Goal: Obtain resource: Download file/media

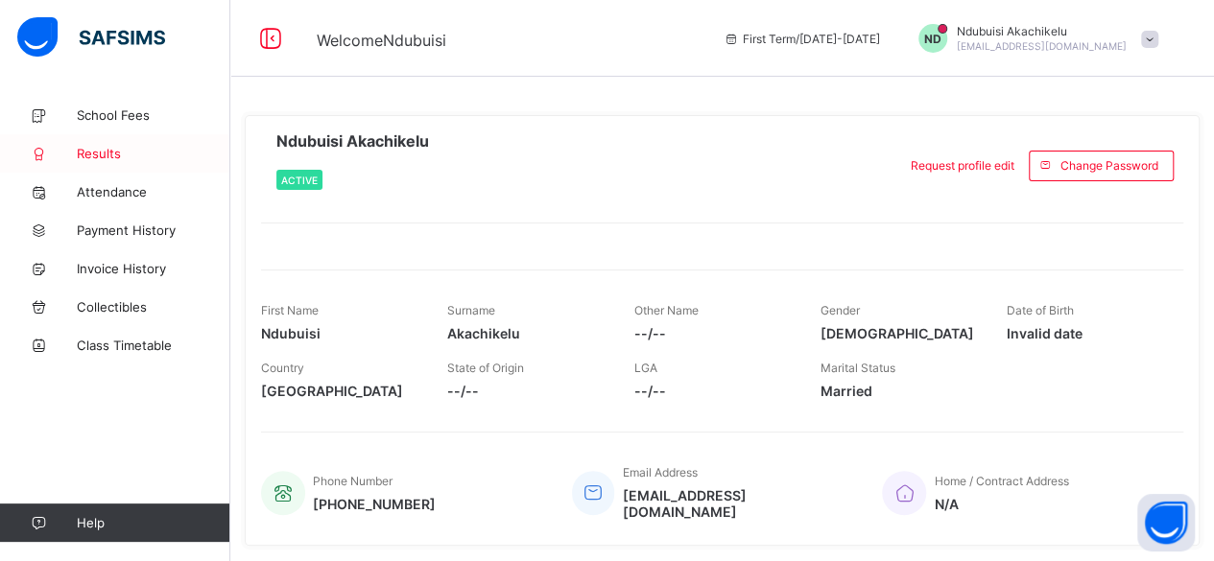
click at [106, 156] on span "Results" at bounding box center [153, 153] width 153 height 15
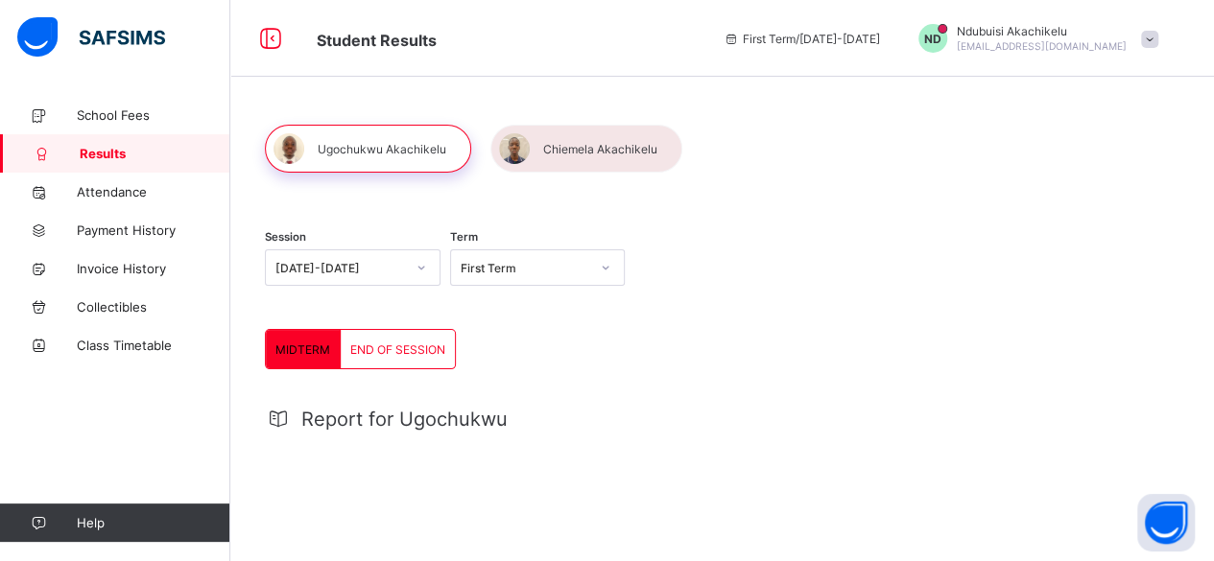
click at [421, 266] on icon at bounding box center [421, 267] width 12 height 19
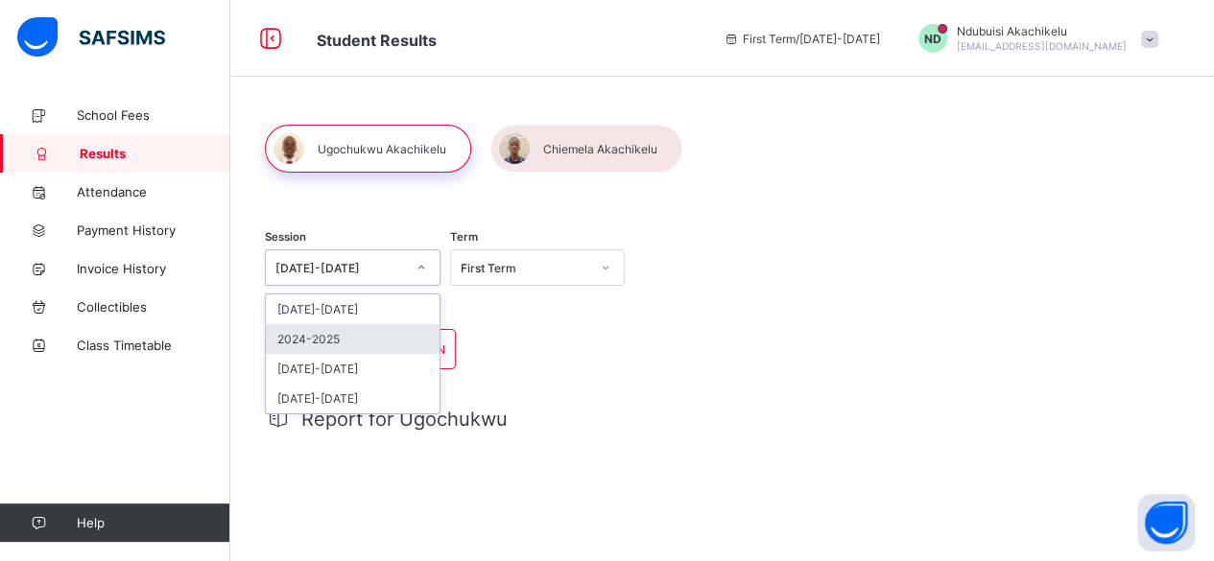
click at [341, 341] on div "2024-2025" at bounding box center [353, 339] width 174 height 30
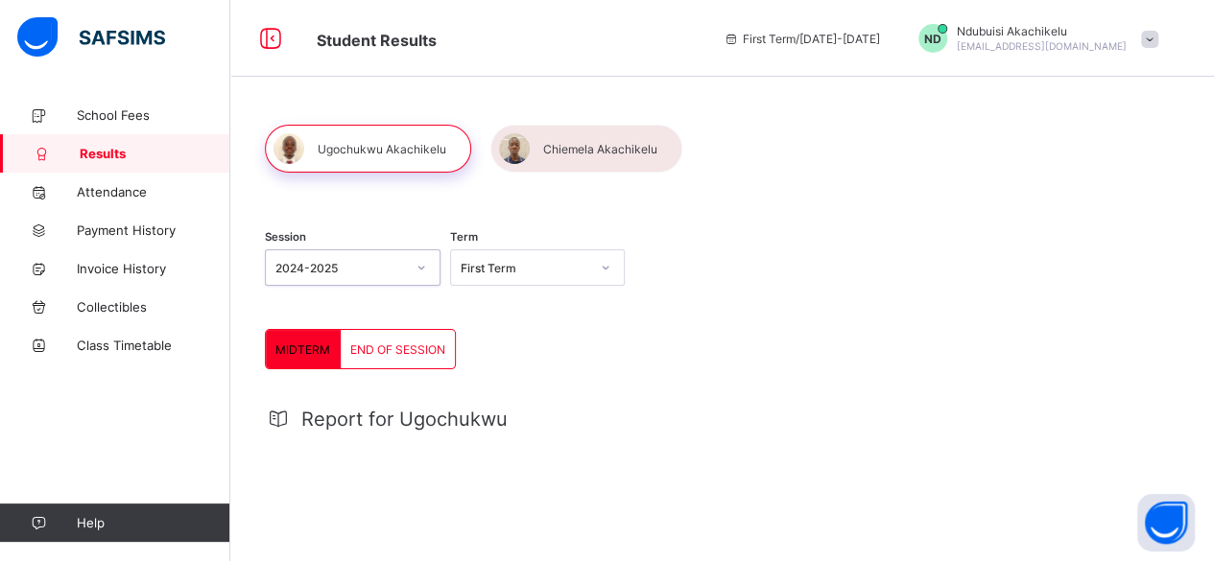
click at [611, 272] on icon at bounding box center [606, 267] width 12 height 19
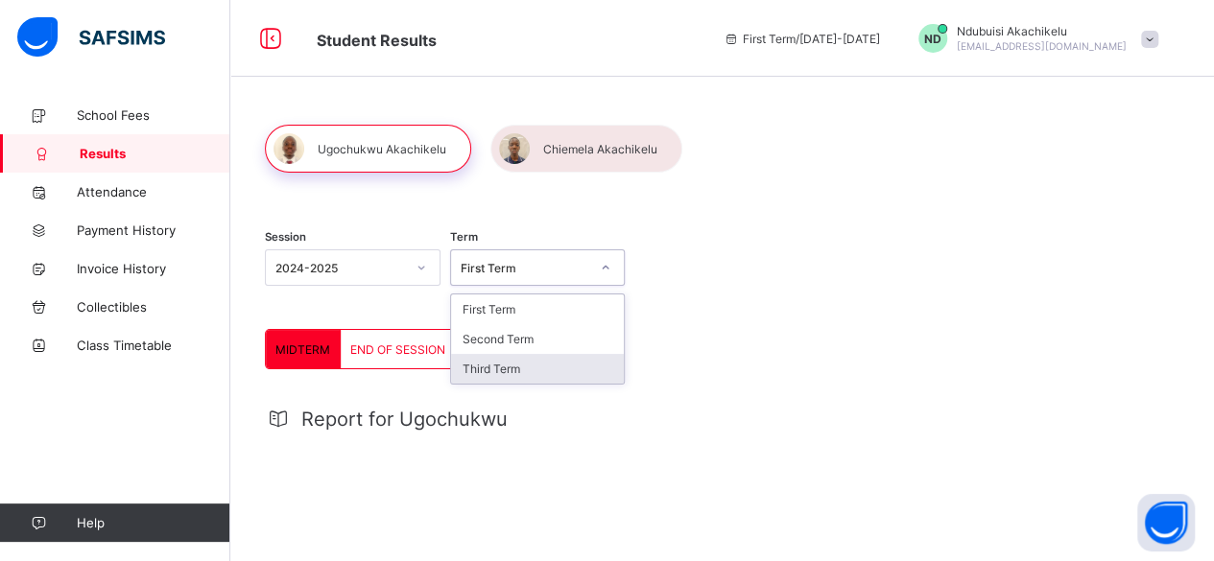
click at [531, 368] on div "Third Term" at bounding box center [538, 369] width 174 height 30
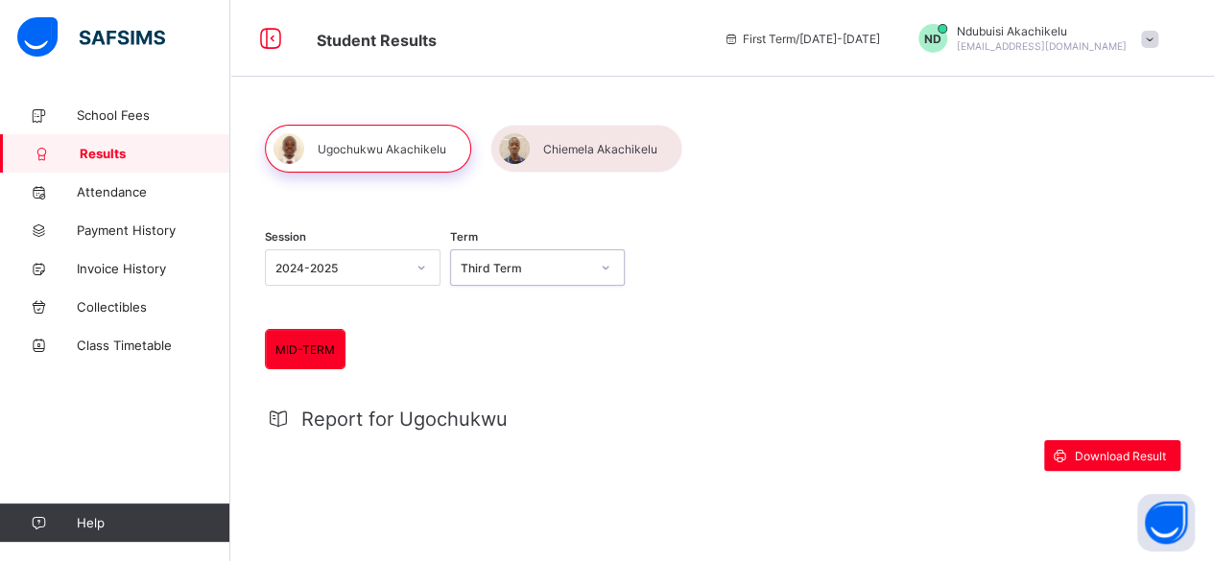
click at [577, 142] on div at bounding box center [586, 149] width 192 height 48
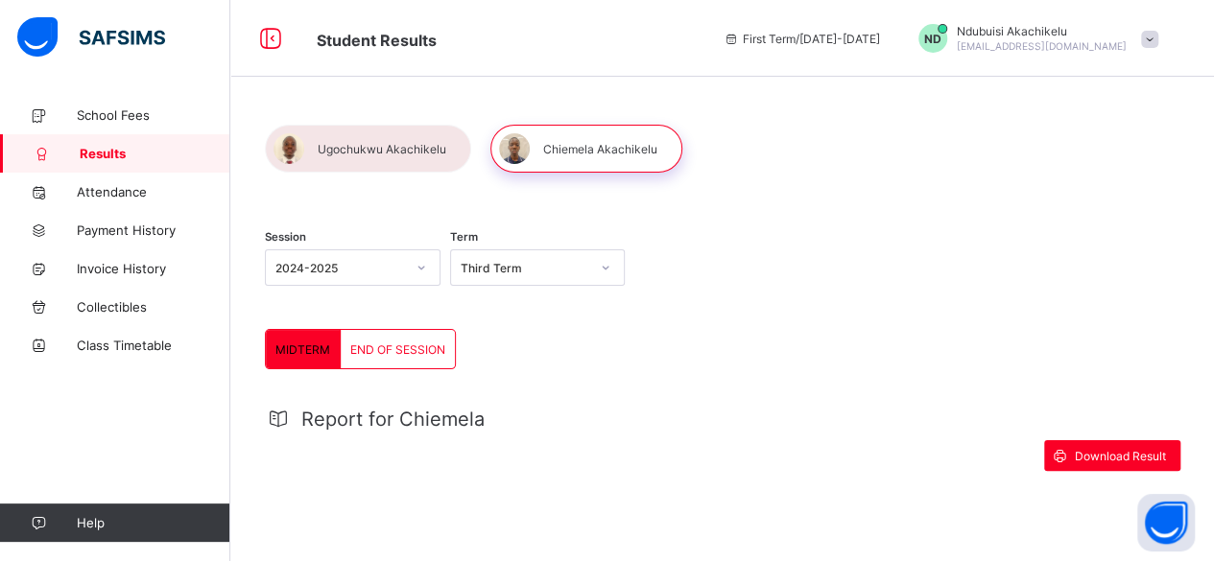
click at [405, 346] on span "END OF SESSION" at bounding box center [397, 349] width 95 height 14
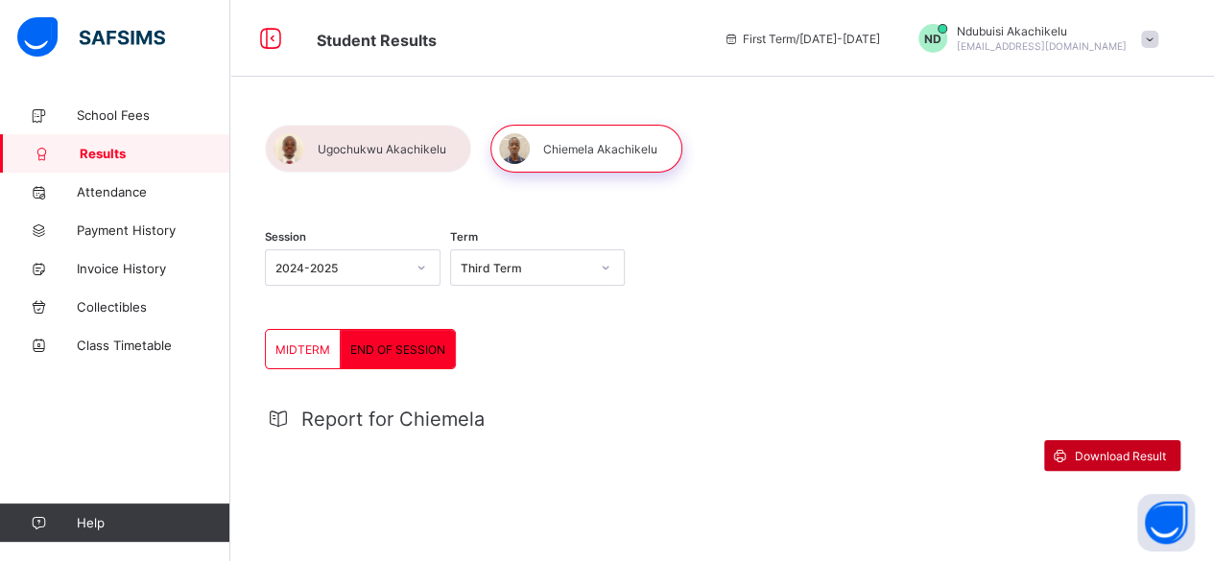
click at [1117, 455] on span "Download Result" at bounding box center [1119, 456] width 91 height 14
click at [373, 151] on div at bounding box center [368, 149] width 206 height 48
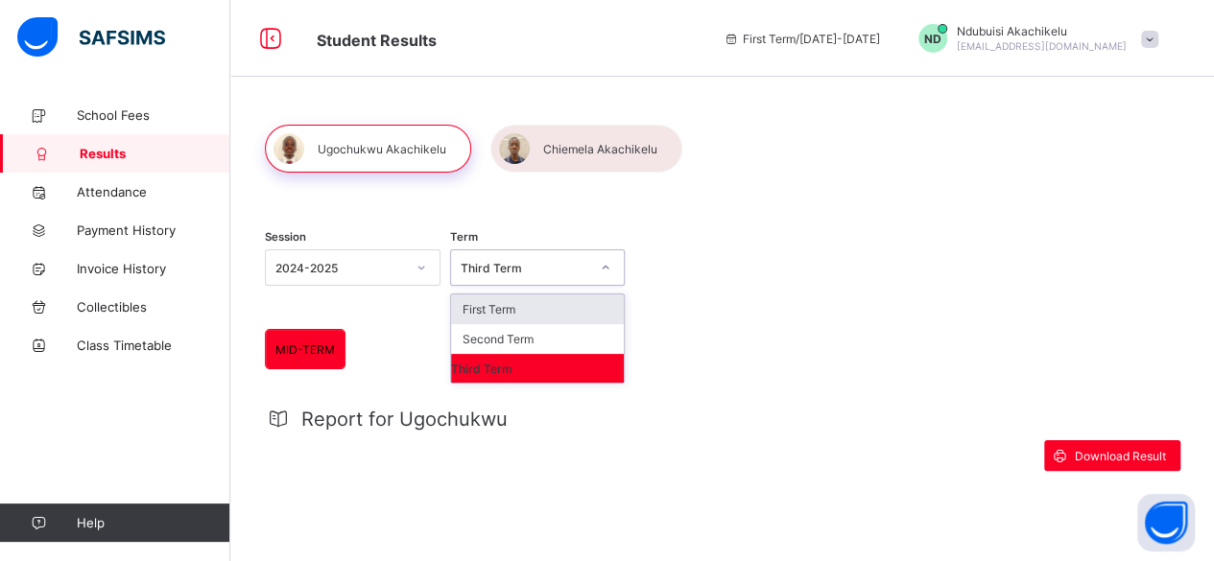
click at [609, 270] on icon at bounding box center [606, 267] width 12 height 19
click at [512, 365] on div "Third Term" at bounding box center [538, 368] width 174 height 29
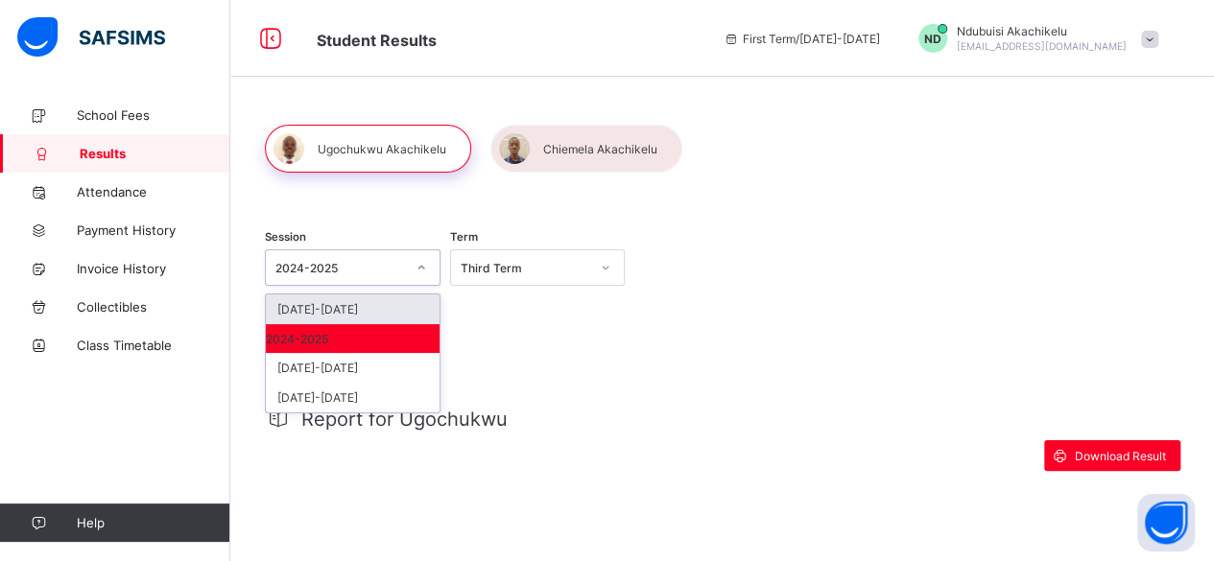
click at [423, 271] on icon at bounding box center [421, 267] width 12 height 19
click at [352, 334] on div "2024-2025" at bounding box center [353, 338] width 174 height 29
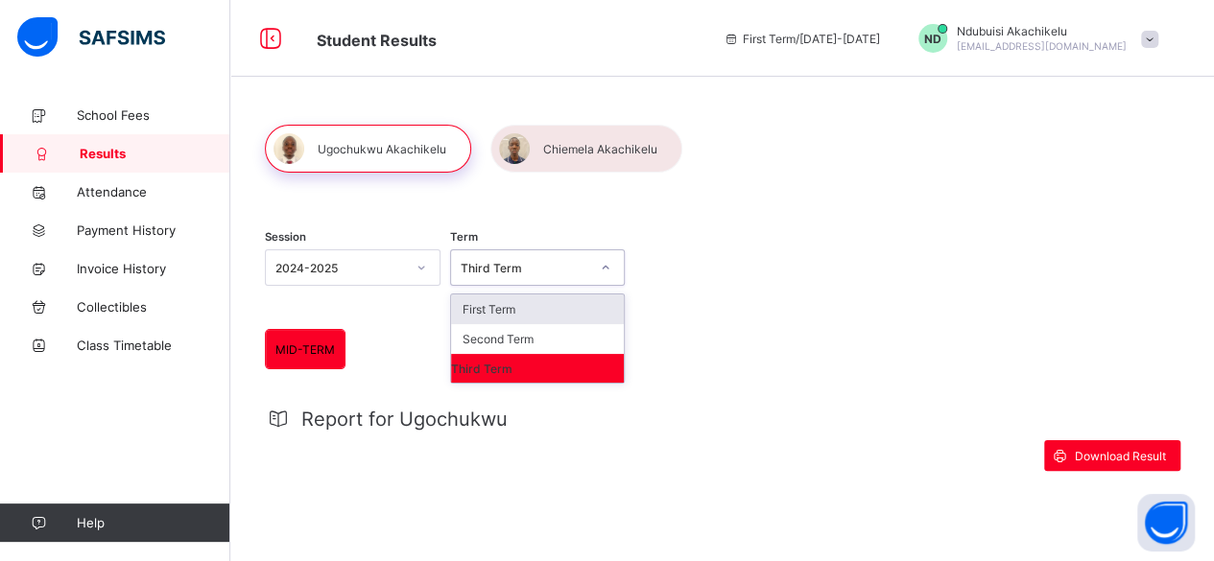
click at [610, 272] on icon at bounding box center [606, 267] width 12 height 19
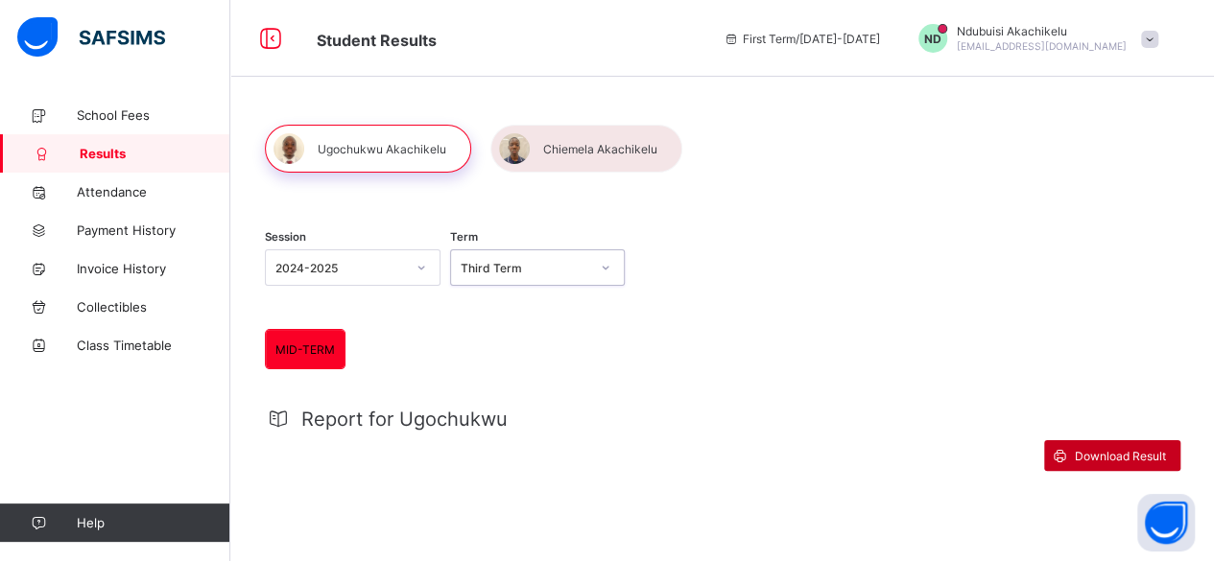
click at [1123, 453] on span "Download Result" at bounding box center [1119, 456] width 91 height 14
